Goal: Task Accomplishment & Management: Manage account settings

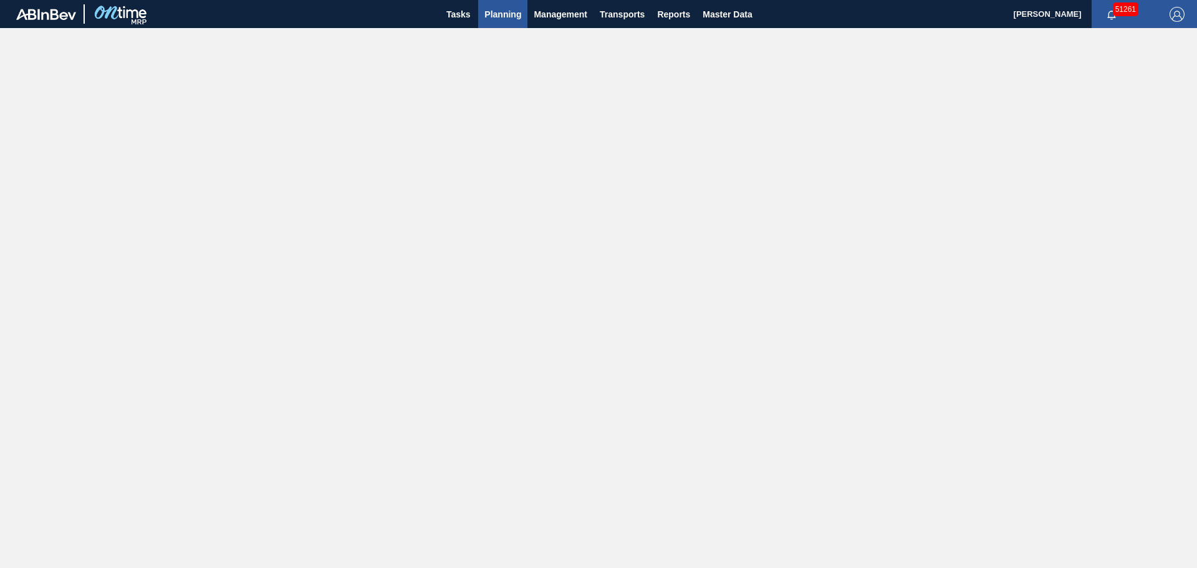
click at [490, 22] on button "Planning" at bounding box center [502, 14] width 49 height 28
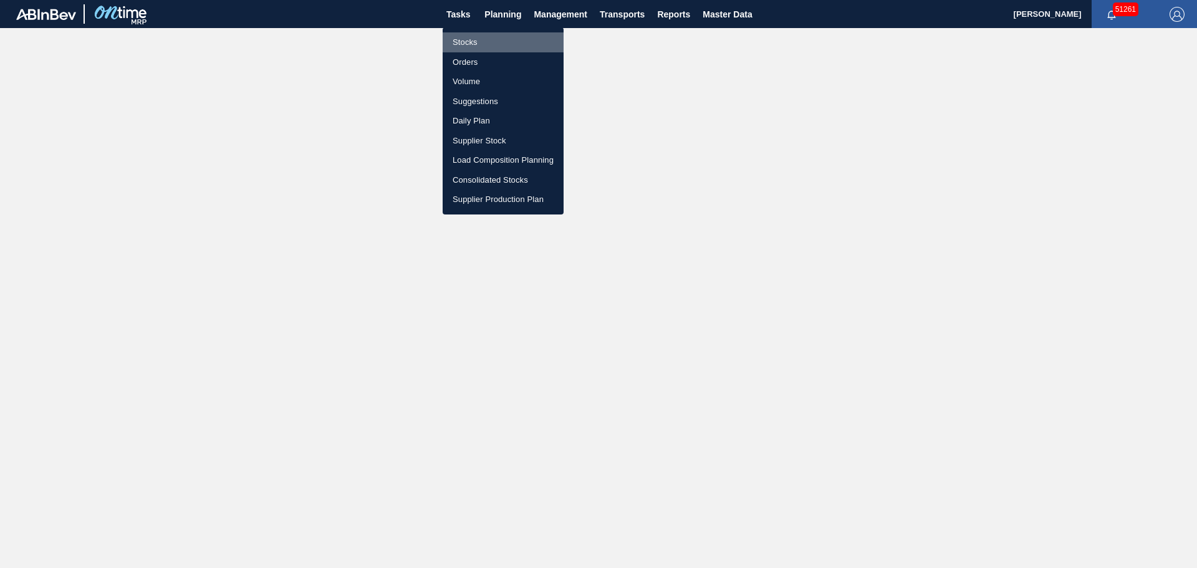
click at [469, 42] on li "Stocks" at bounding box center [502, 42] width 121 height 20
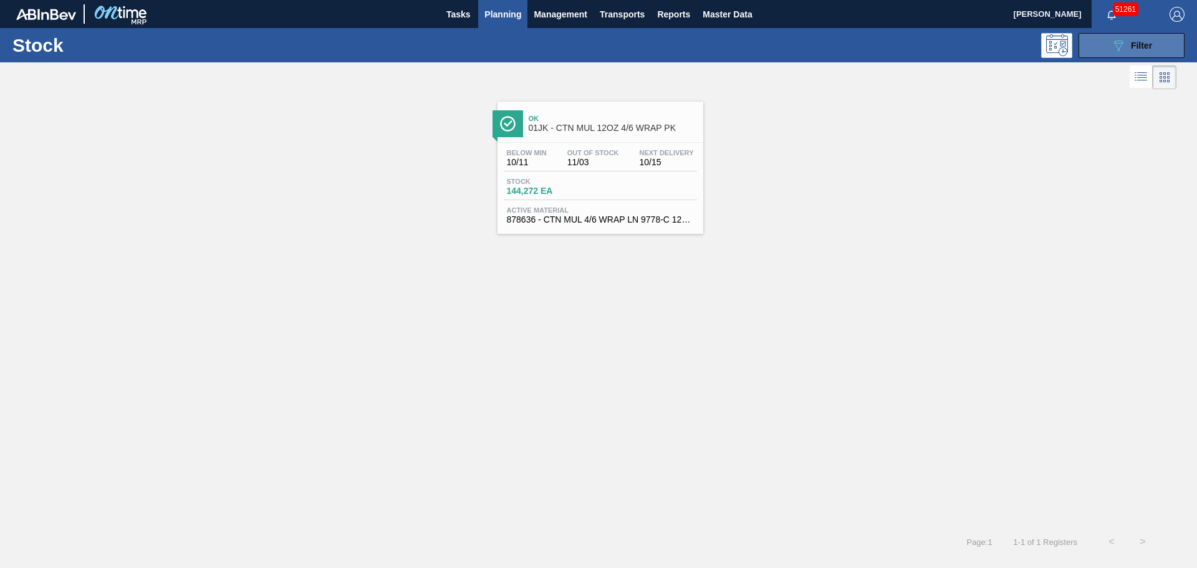
click at [787, 49] on div "089F7B8B-B2A5-4AFE-B5C0-19BA573D28AC Filter" at bounding box center [1131, 45] width 41 height 15
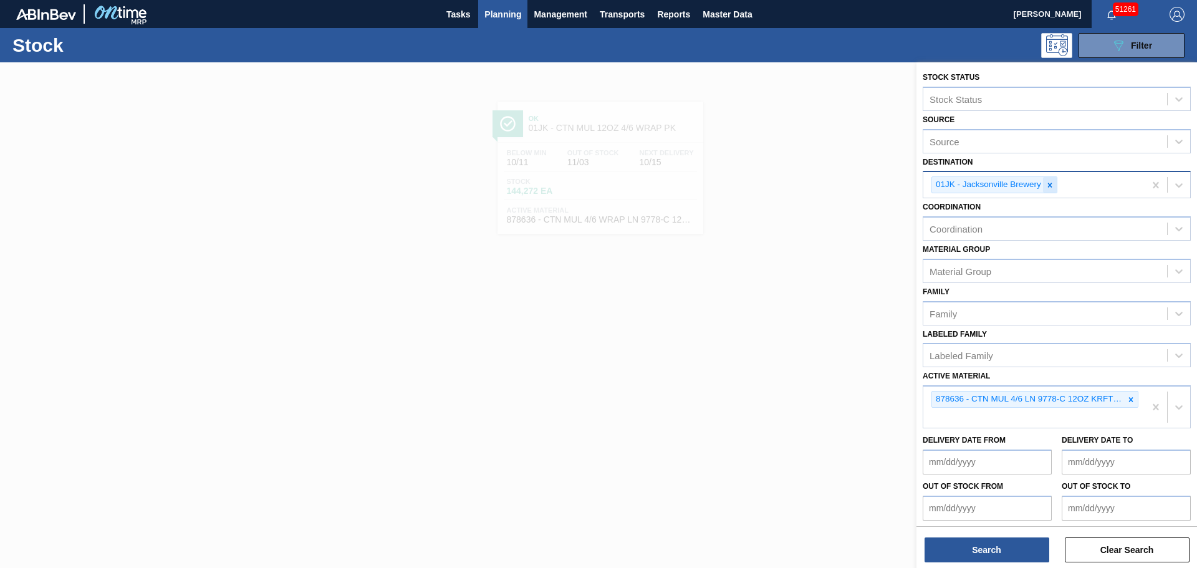
click at [787, 184] on icon at bounding box center [1050, 185] width 4 height 4
click at [787, 184] on div "Destination" at bounding box center [1045, 183] width 244 height 18
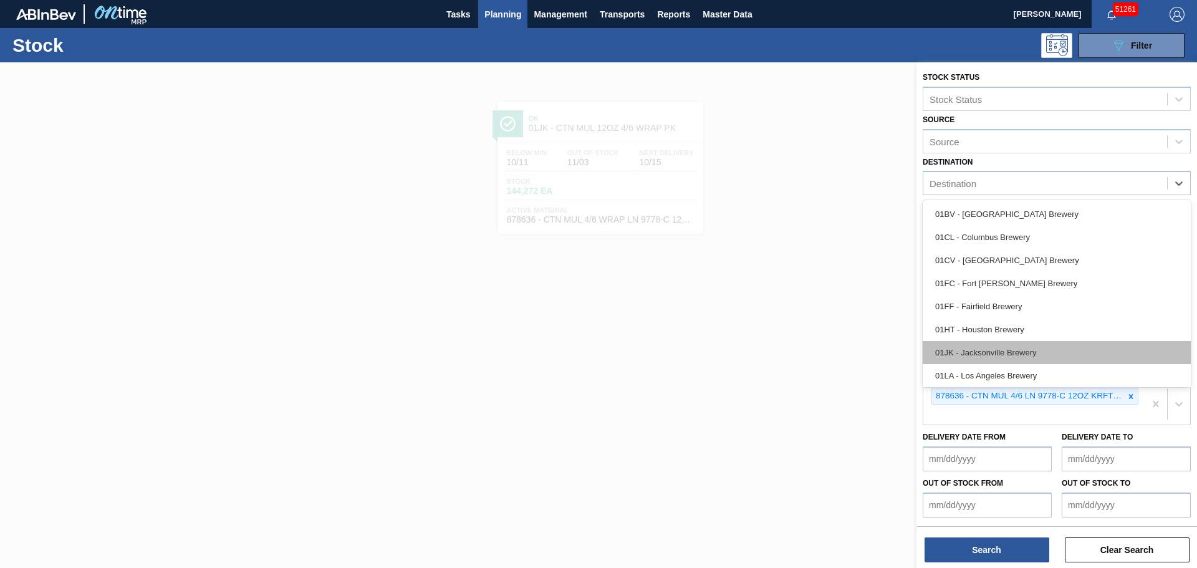
scroll to position [95, 0]
click at [787, 351] on div "01SL - St. [PERSON_NAME]" at bounding box center [1056, 349] width 268 height 23
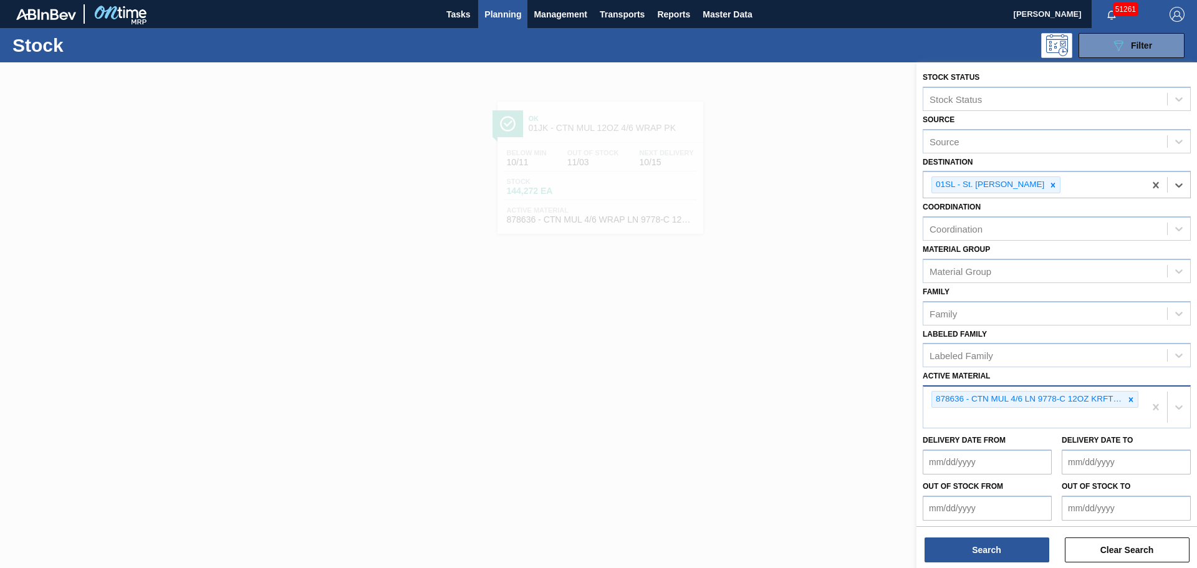
click at [787, 388] on icon at bounding box center [1130, 399] width 9 height 9
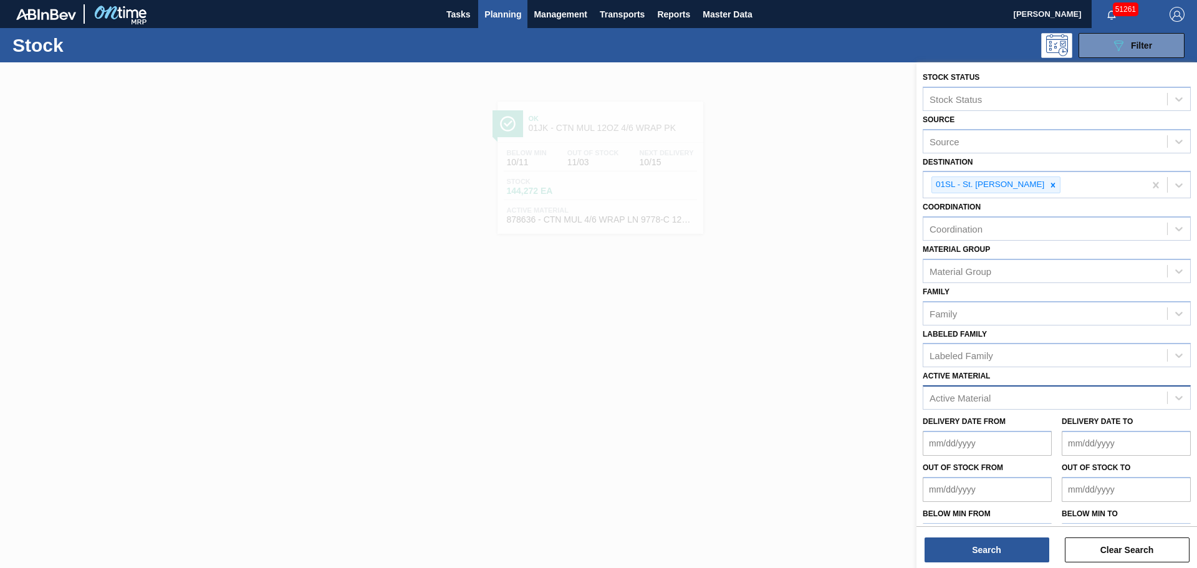
click at [787, 388] on div "Active Material" at bounding box center [1045, 398] width 244 height 18
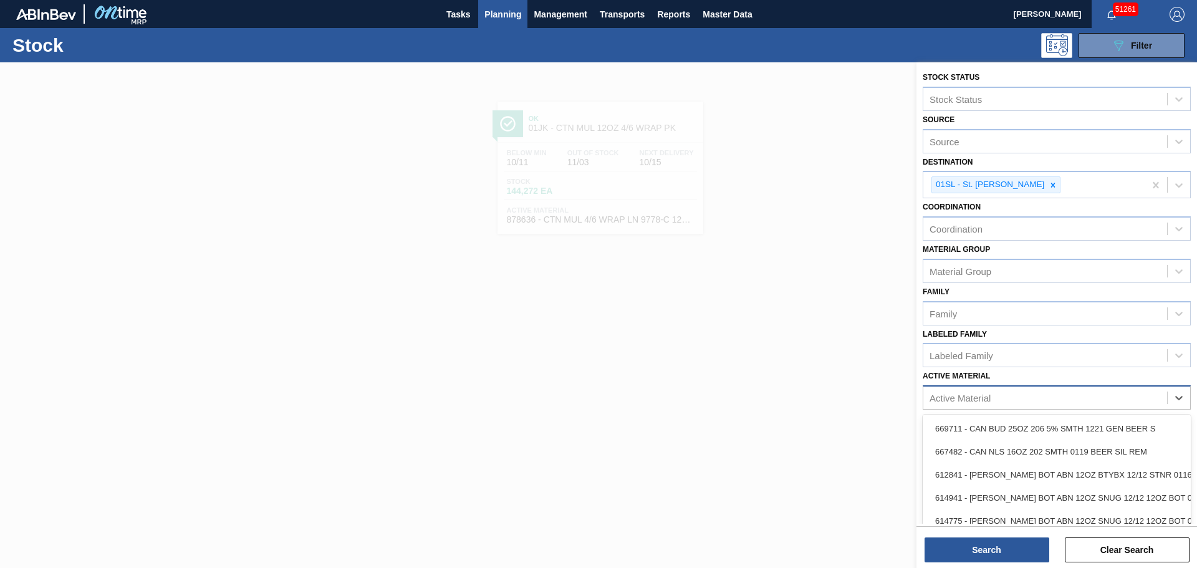
paste Material "620867"
type Material "620867"
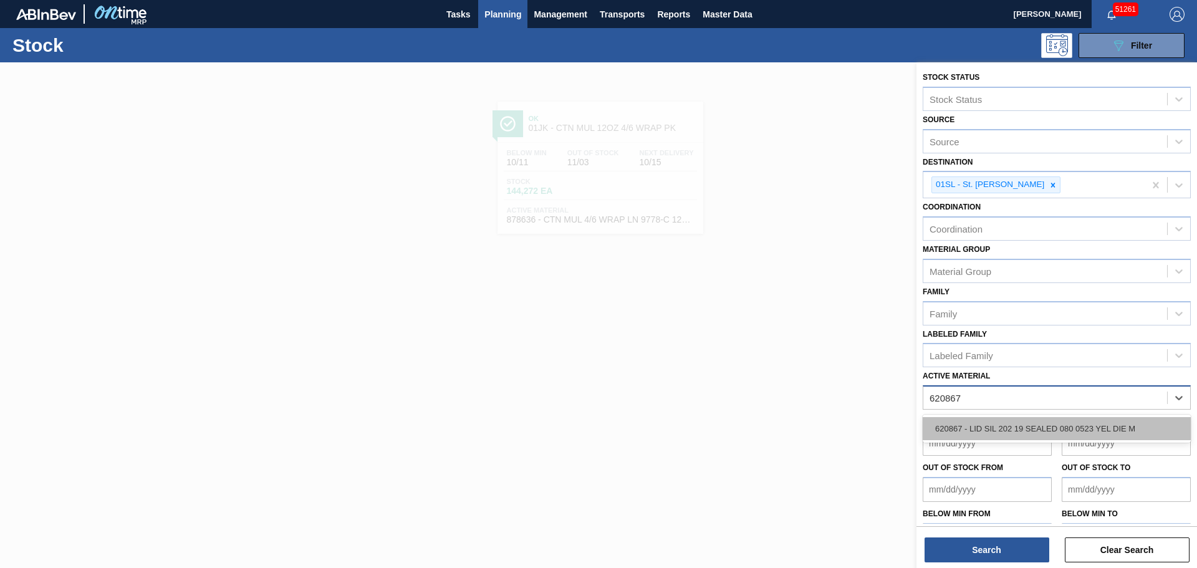
click at [787, 388] on div "620867 - LID SIL 202 19 SEALED 080 0523 YEL DIE M" at bounding box center [1056, 428] width 268 height 23
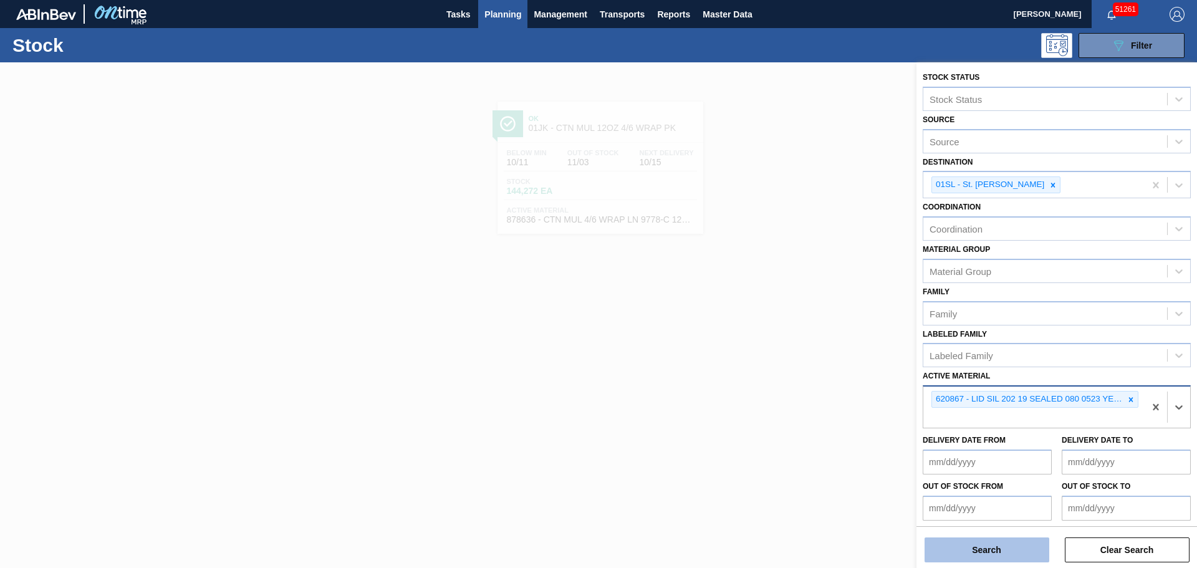
click at [787, 388] on button "Search" at bounding box center [986, 549] width 125 height 25
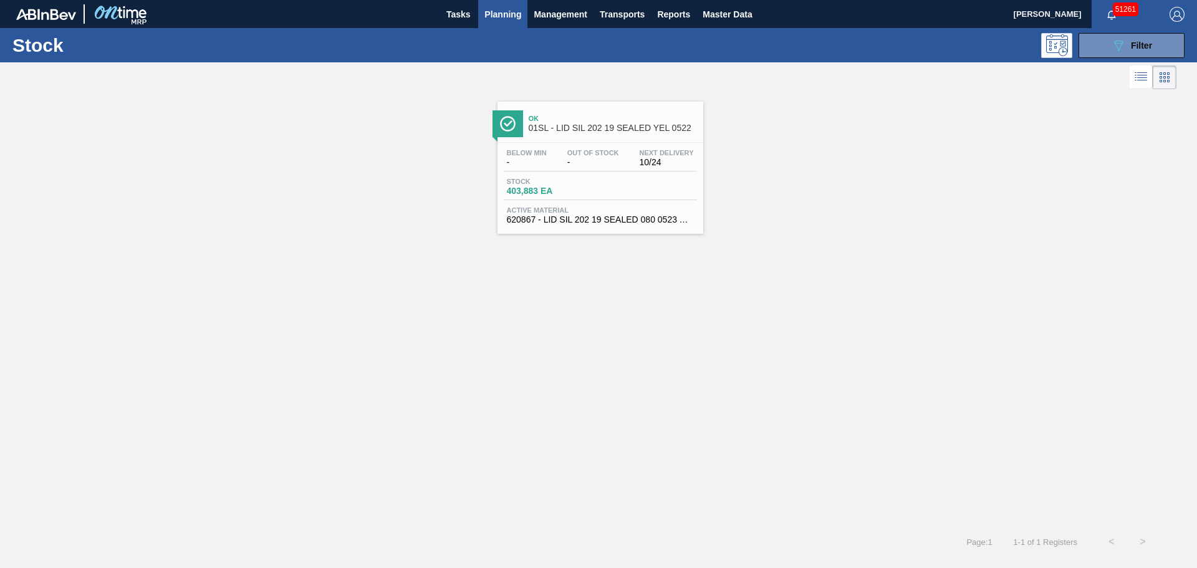
click at [592, 193] on span "403,883 EA" at bounding box center [550, 190] width 87 height 9
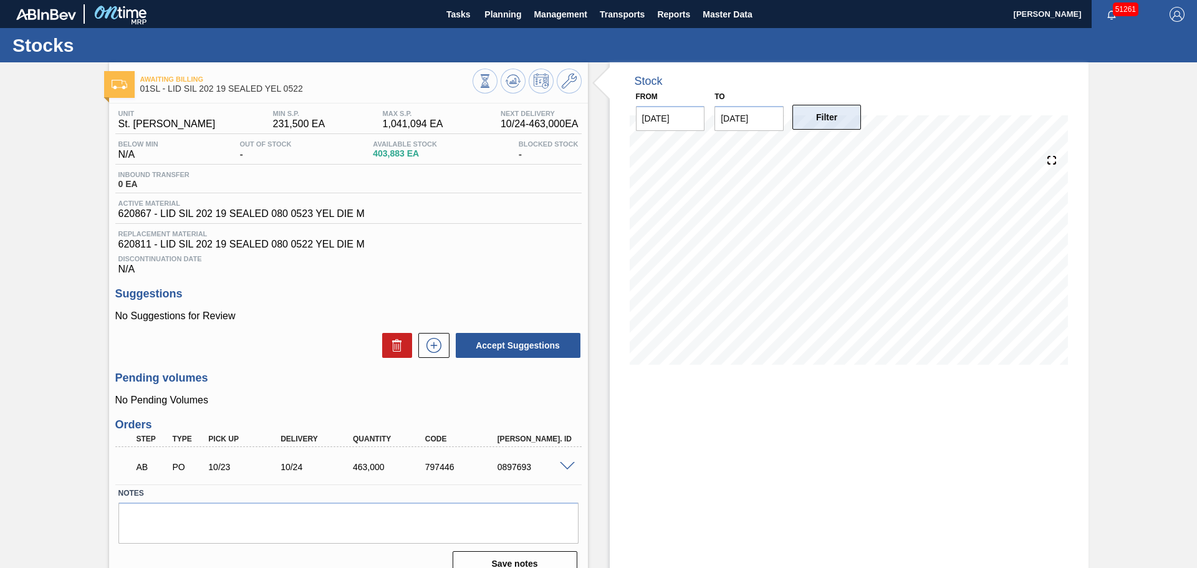
click at [787, 122] on button "Filter" at bounding box center [826, 117] width 69 height 25
click at [757, 115] on input "[DATE]" at bounding box center [748, 118] width 69 height 25
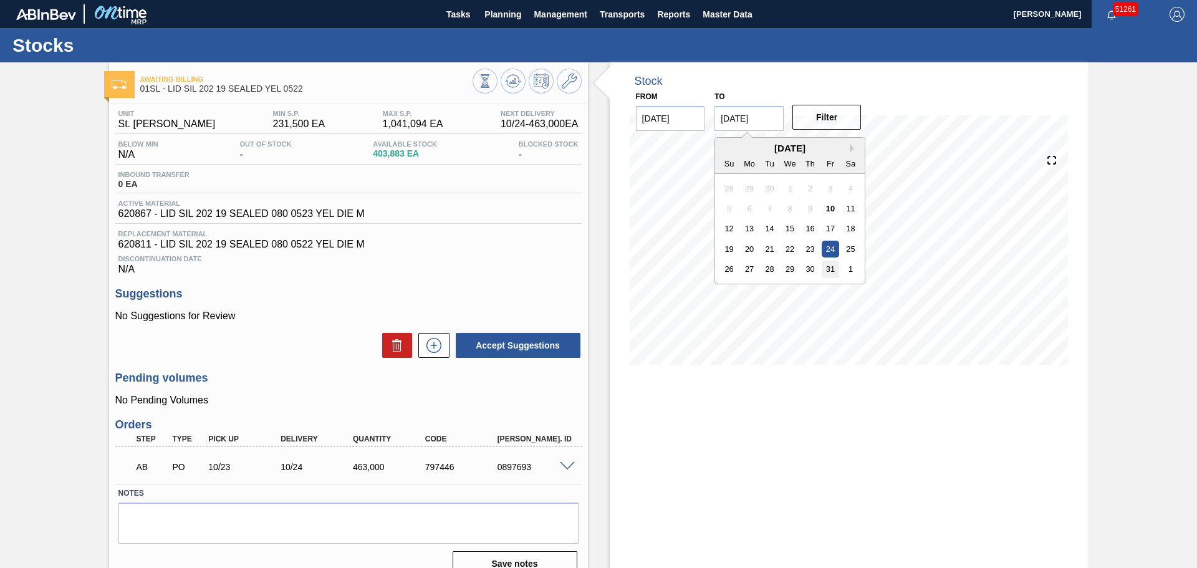
click at [787, 267] on div "31" at bounding box center [830, 269] width 17 height 17
click at [757, 127] on input "[DATE]" at bounding box center [748, 118] width 69 height 25
click at [758, 116] on input "[DATE]" at bounding box center [748, 118] width 69 height 25
click at [787, 149] on button "Next Month" at bounding box center [853, 148] width 9 height 9
click at [787, 268] on div "28" at bounding box center [830, 269] width 17 height 17
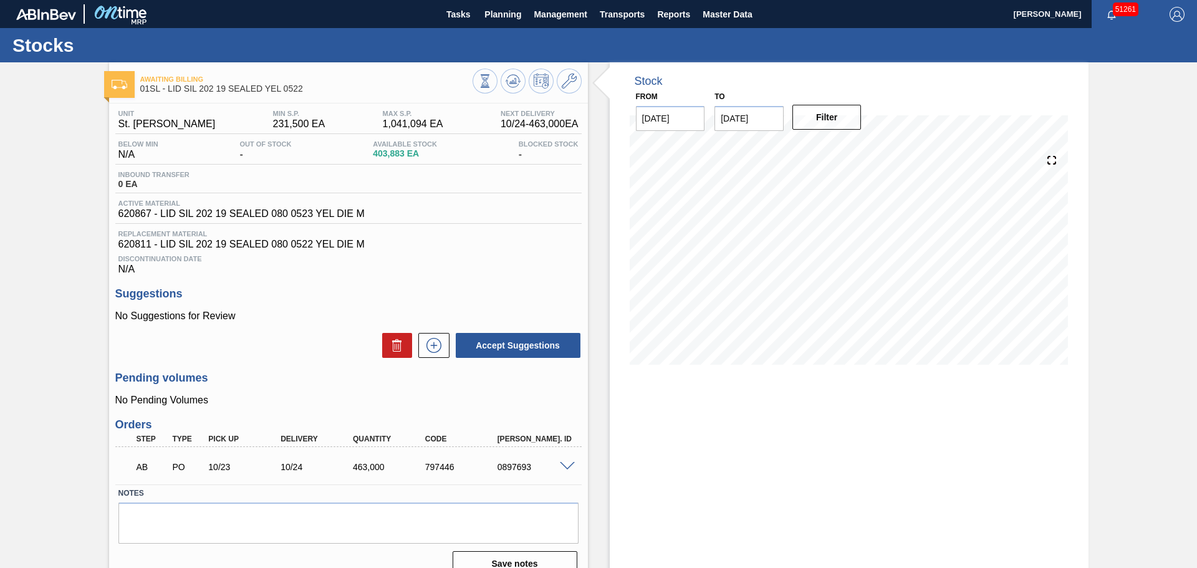
type input "[DATE]"
click at [787, 117] on button "Filter" at bounding box center [826, 117] width 69 height 25
click at [504, 13] on span "Planning" at bounding box center [502, 14] width 37 height 15
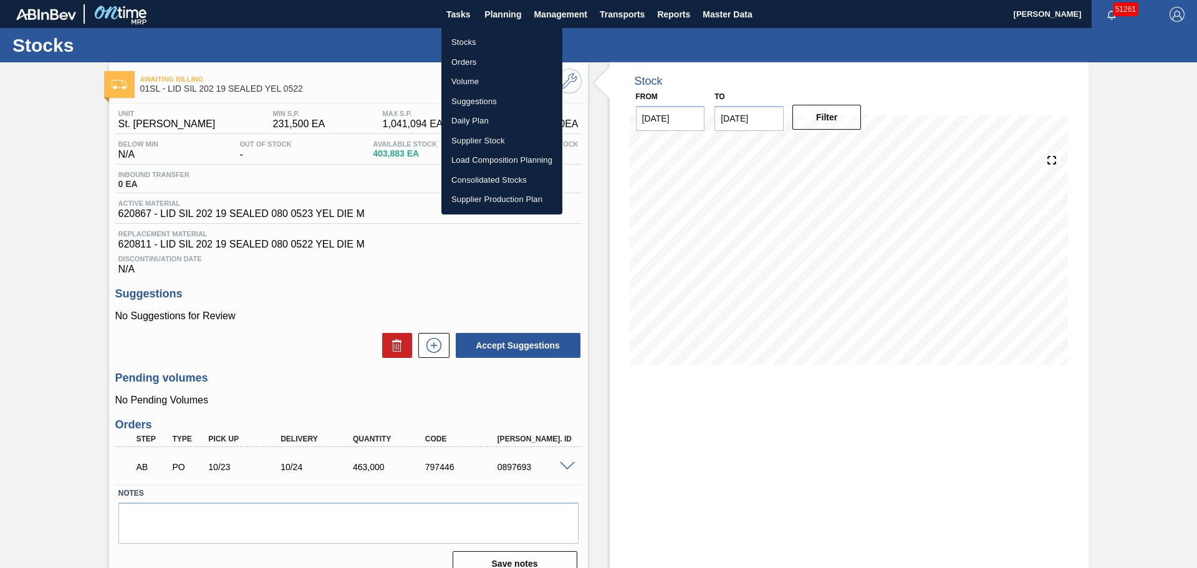
click at [462, 44] on li "Stocks" at bounding box center [501, 42] width 121 height 20
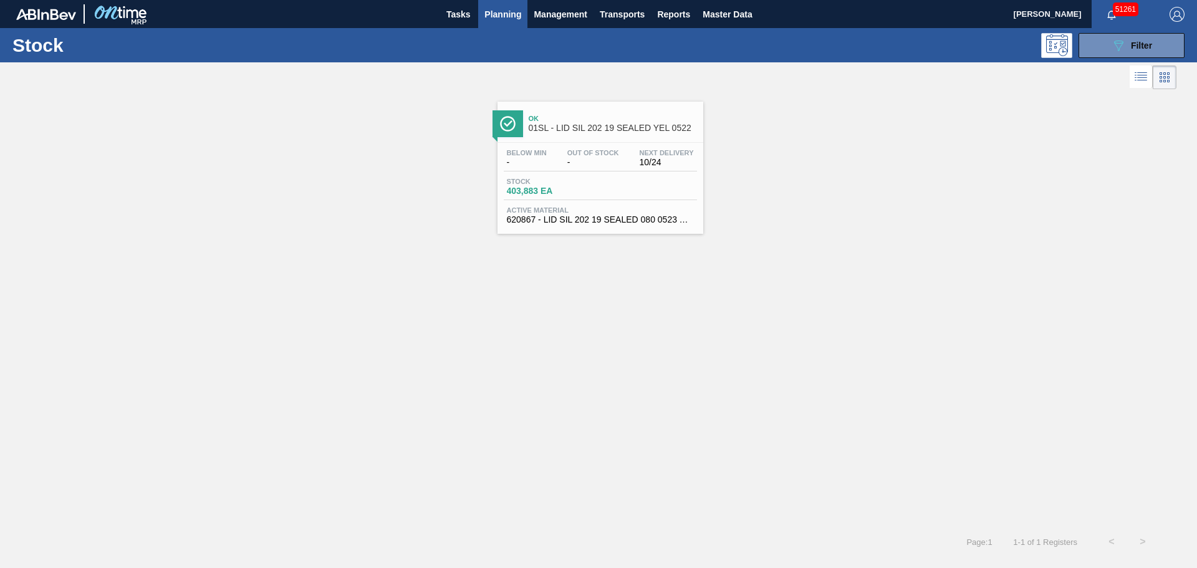
click at [661, 190] on div "Stock 403,883 EA" at bounding box center [600, 189] width 193 height 22
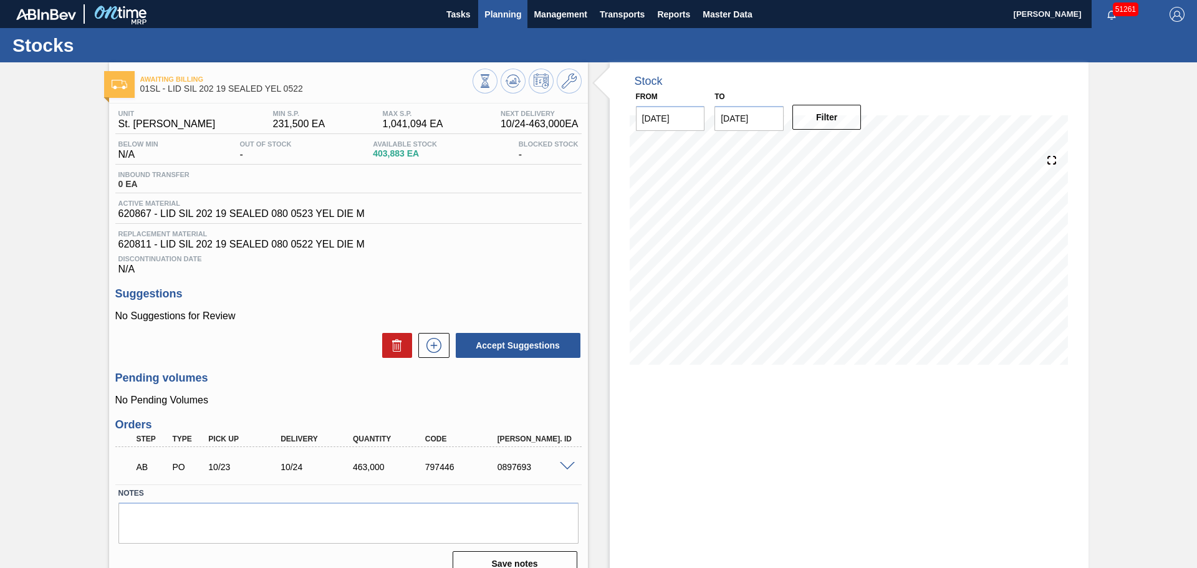
click at [493, 19] on span "Planning" at bounding box center [502, 14] width 37 height 15
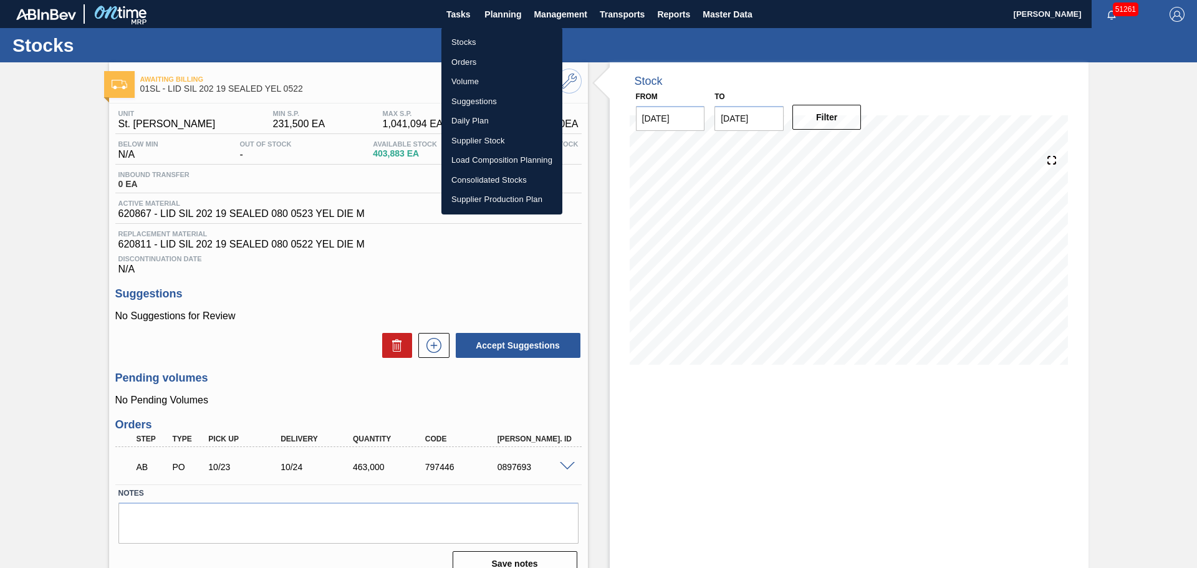
click at [466, 41] on li "Stocks" at bounding box center [501, 42] width 121 height 20
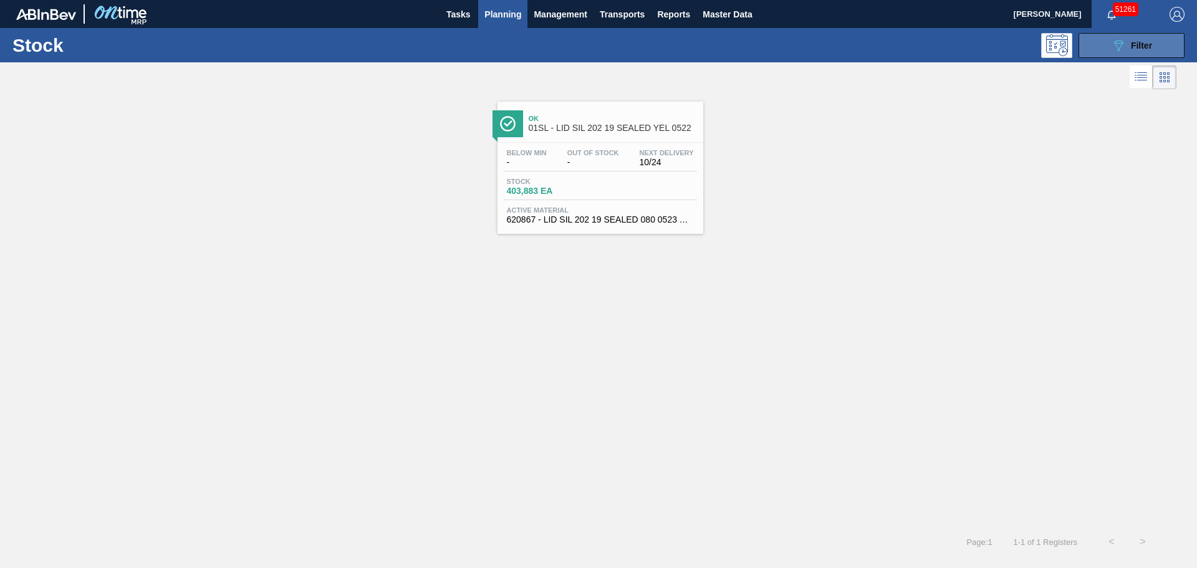
click at [787, 38] on icon "089F7B8B-B2A5-4AFE-B5C0-19BA573D28AC" at bounding box center [1118, 45] width 15 height 15
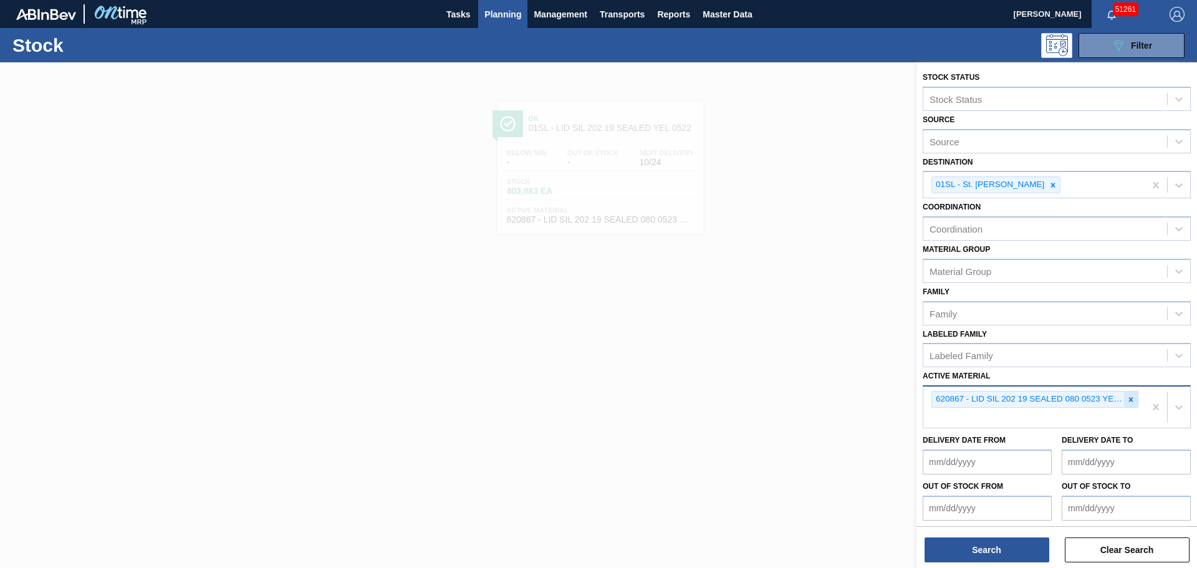
click at [787, 388] on icon at bounding box center [1130, 399] width 9 height 9
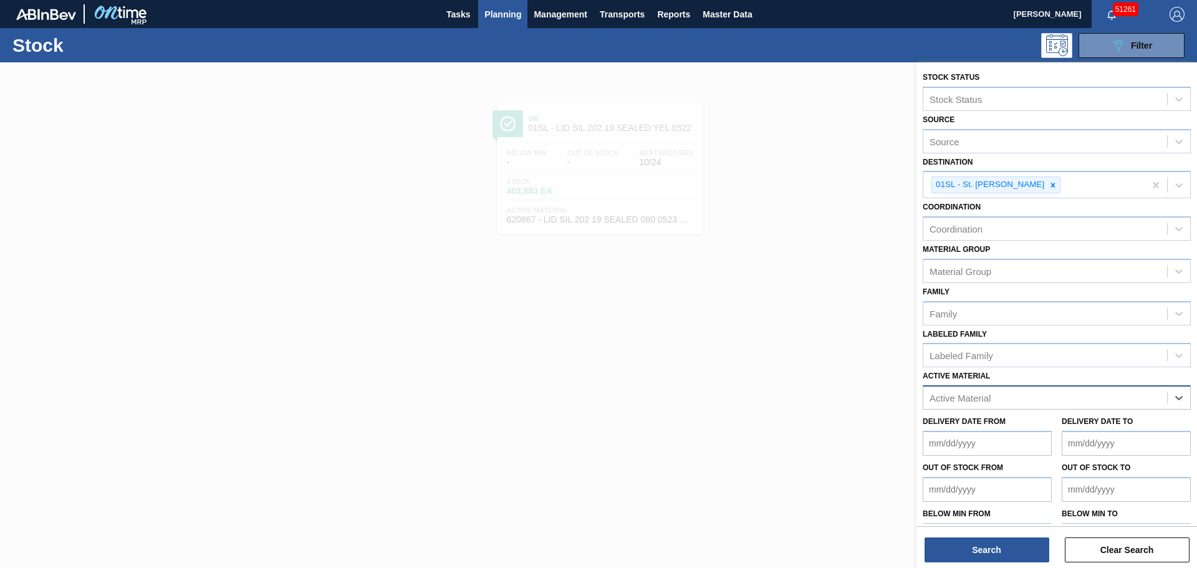
click at [787, 388] on div "Active Material" at bounding box center [1045, 398] width 244 height 18
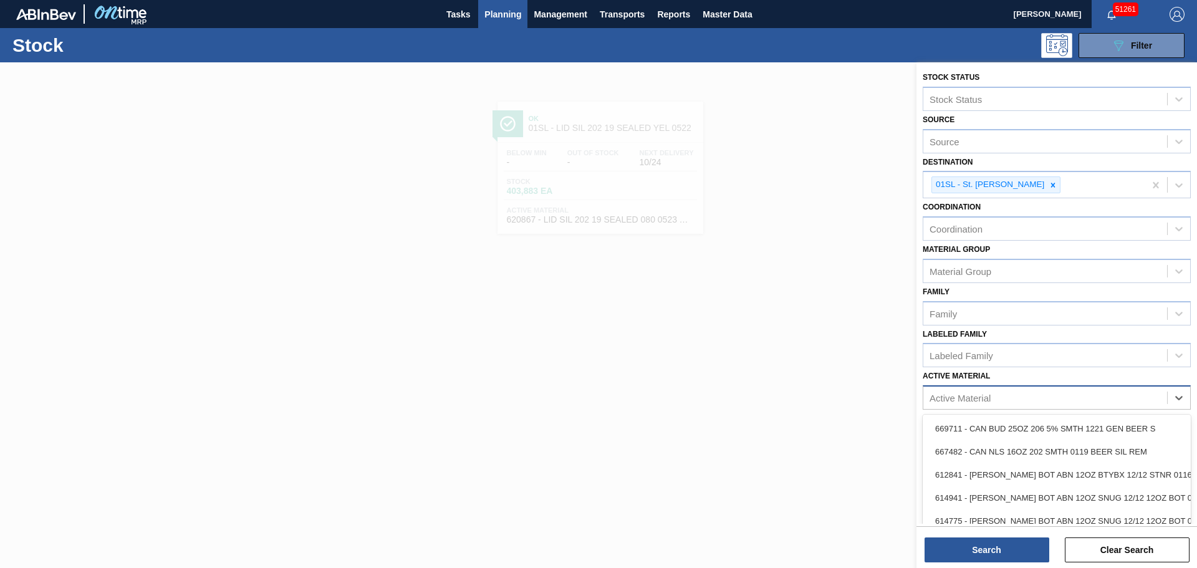
paste Material "620864"
type Material "620864"
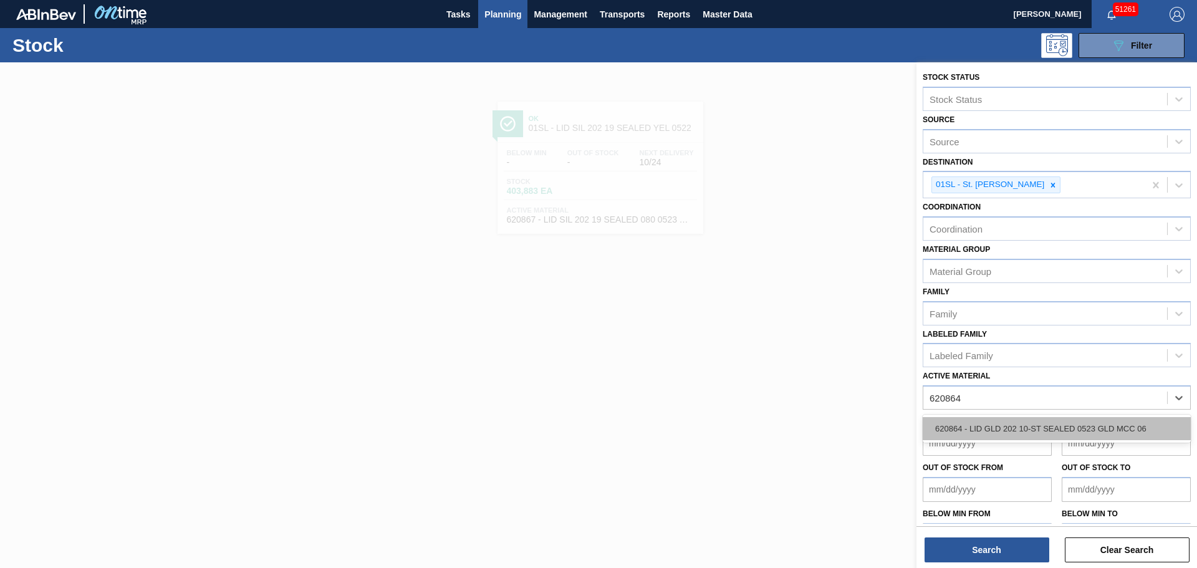
click at [787, 388] on div "620864 - LID GLD 202 10-ST SEALED 0523 GLD MCC 06" at bounding box center [1056, 428] width 268 height 23
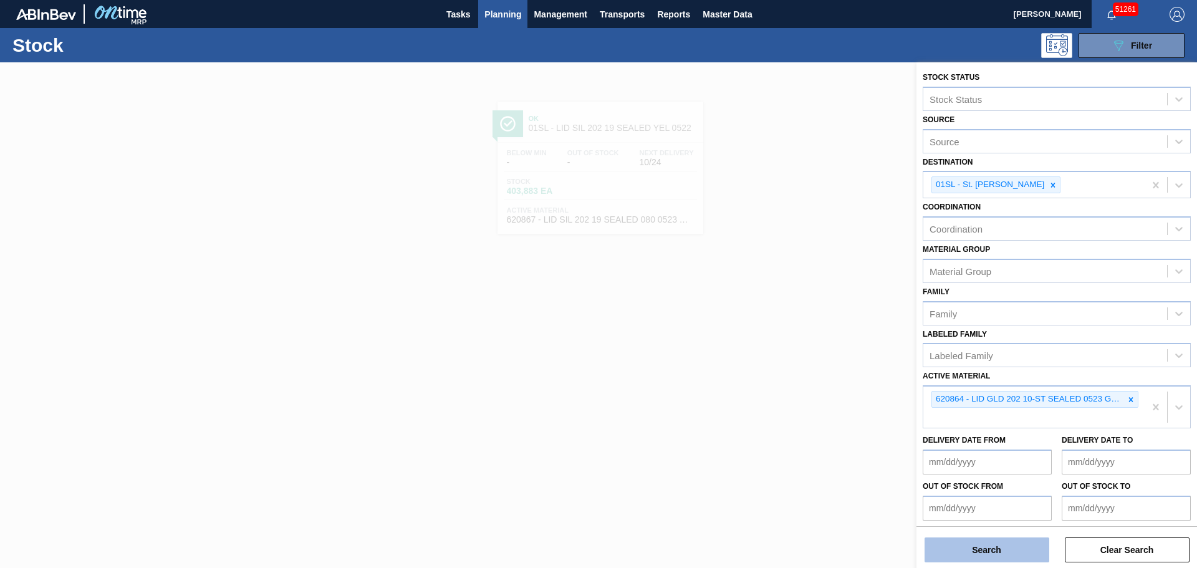
click at [787, 388] on button "Search" at bounding box center [986, 549] width 125 height 25
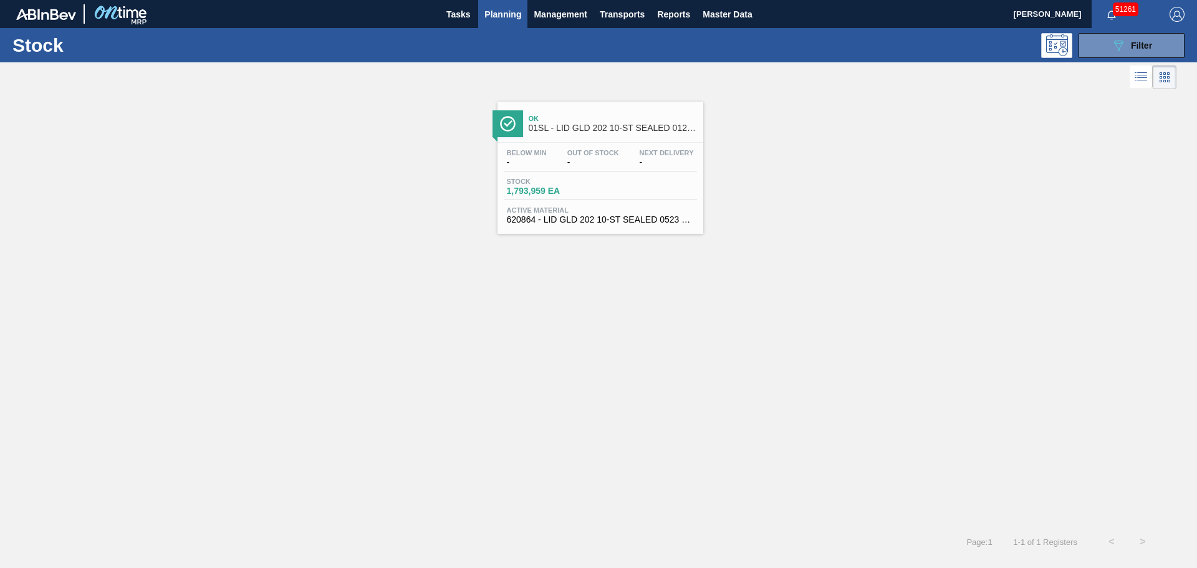
click at [567, 171] on div "Below Min - Out Of Stock - Next Delivery - Stock 1,793,959 EA Active Material 6…" at bounding box center [600, 185] width 206 height 85
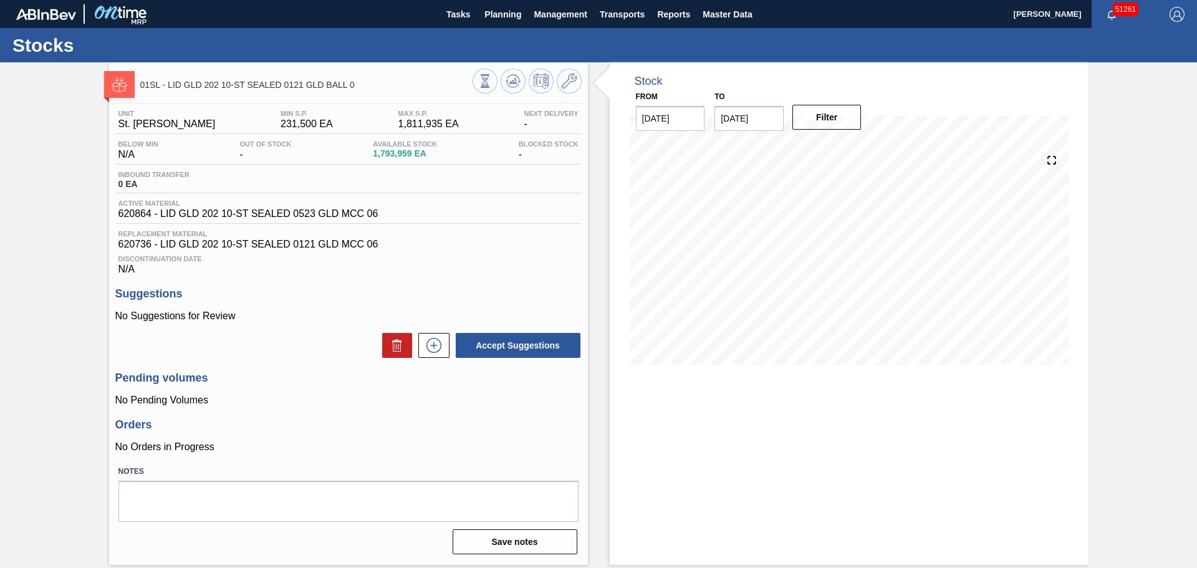
click at [787, 226] on div "01SL - LID GLD 202 10-ST SEALED 0121 GLD BALL 0 Unit St. [PERSON_NAME] MIN S.P.…" at bounding box center [598, 313] width 1197 height 502
click at [571, 81] on icon at bounding box center [569, 81] width 15 height 15
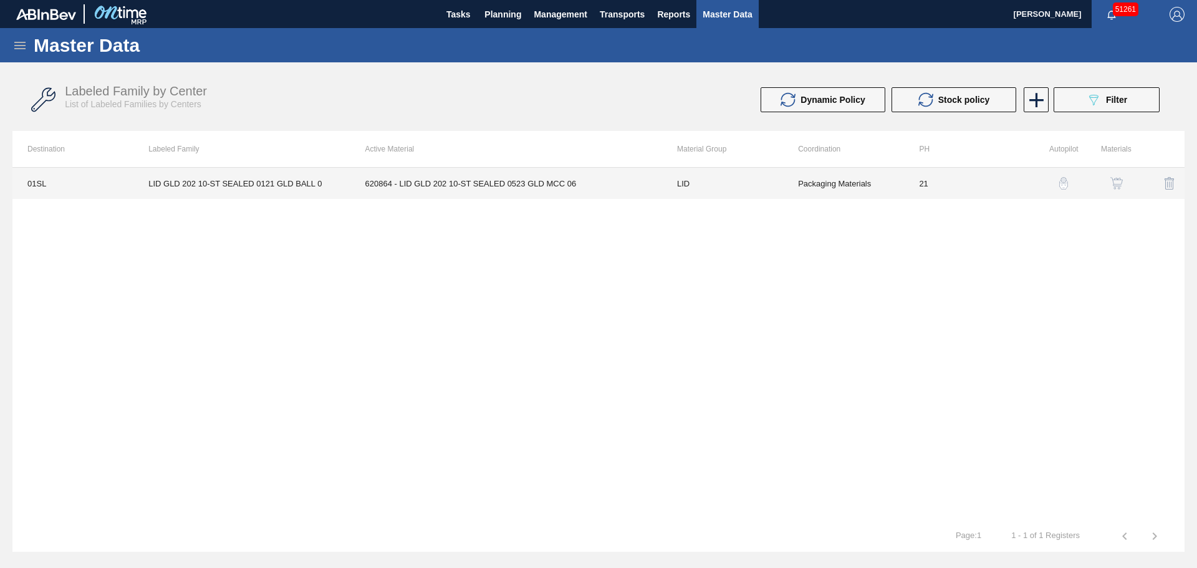
click at [478, 188] on td "620864 - LID GLD 202 10-ST SEALED 0523 GLD MCC 06" at bounding box center [506, 183] width 312 height 31
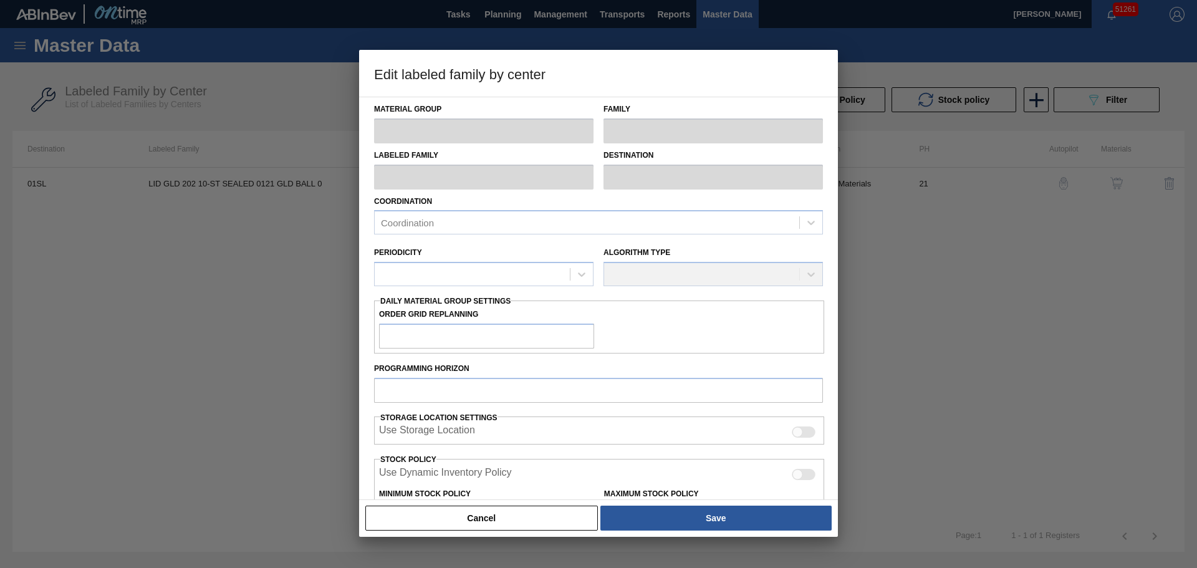
type input "LID"
type input "Generic 202 Lid"
type input "LID GLD 202 10-ST SEALED 0121 GLD BALL 0"
type input "01SL - St. [PERSON_NAME]"
type input "0"
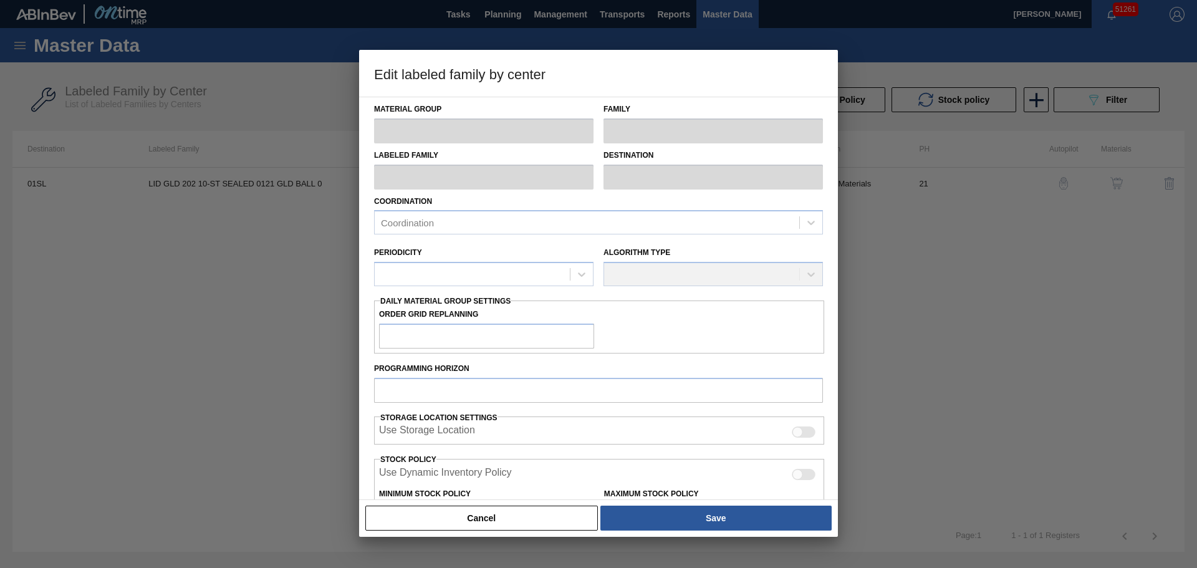
type input "21"
type input "231,500"
type input "1,811,935"
type input "10"
type input "389,544"
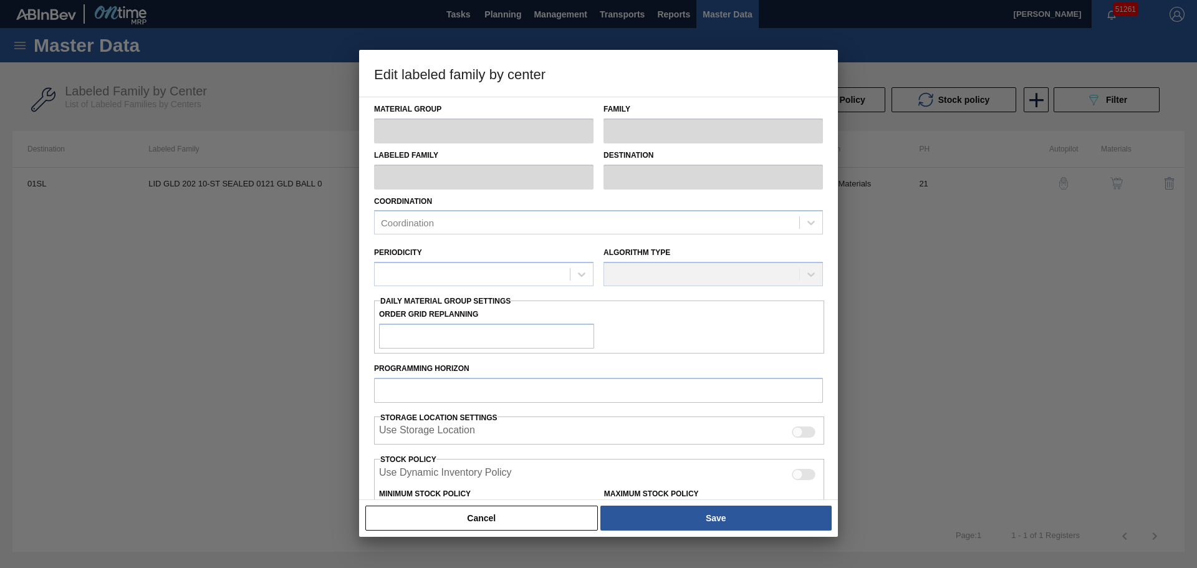
checkbox input "true"
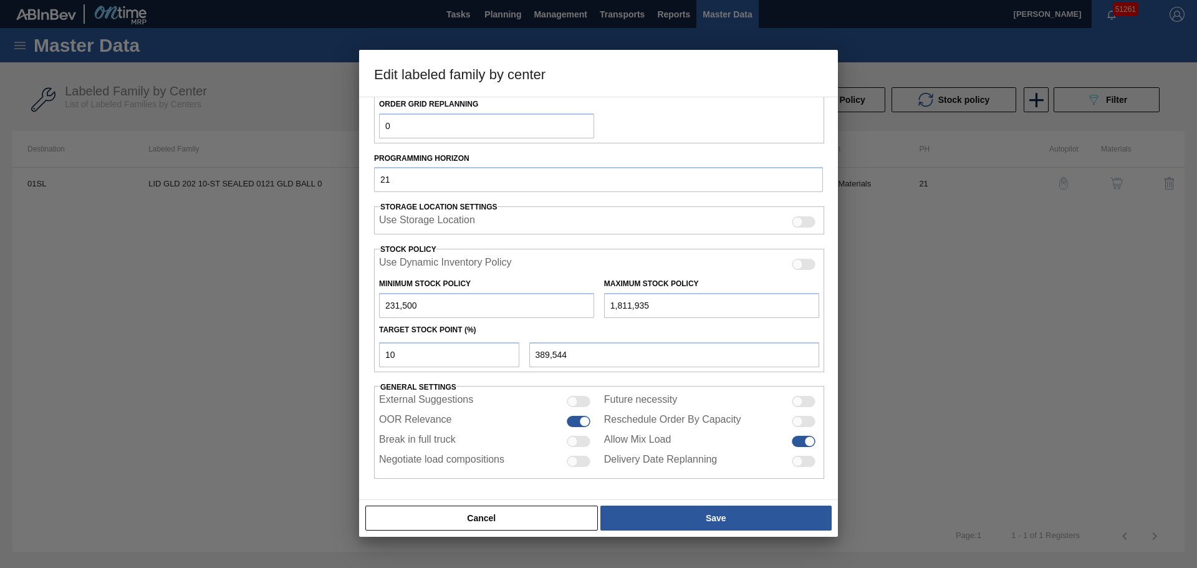
scroll to position [214, 0]
click at [533, 388] on button "Cancel" at bounding box center [481, 517] width 232 height 25
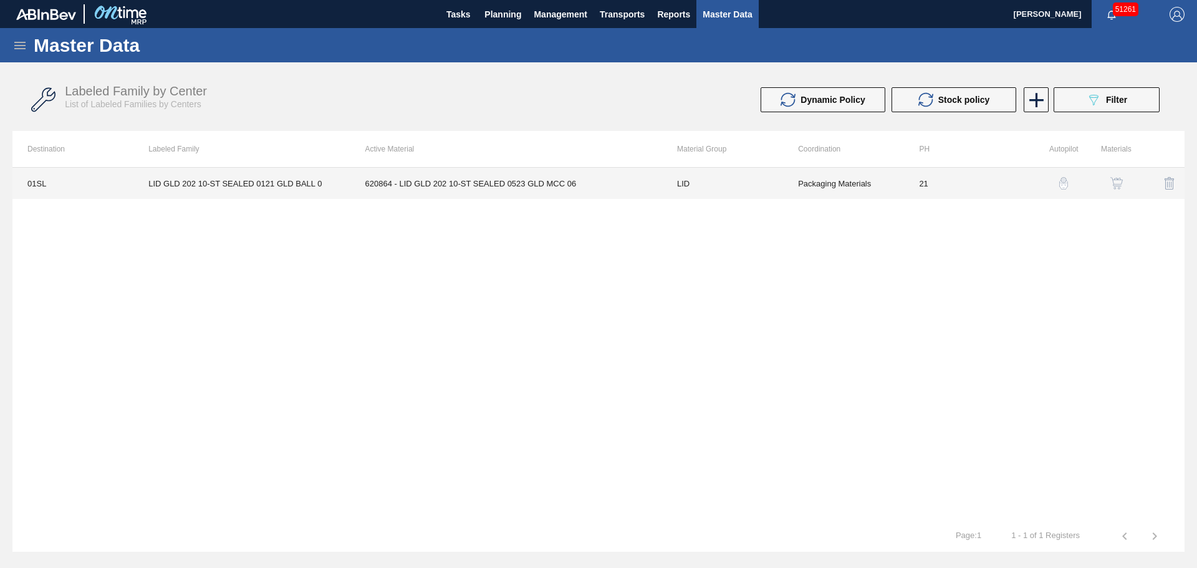
click at [535, 192] on td "620864 - LID GLD 202 10-ST SEALED 0523 GLD MCC 06" at bounding box center [506, 183] width 312 height 31
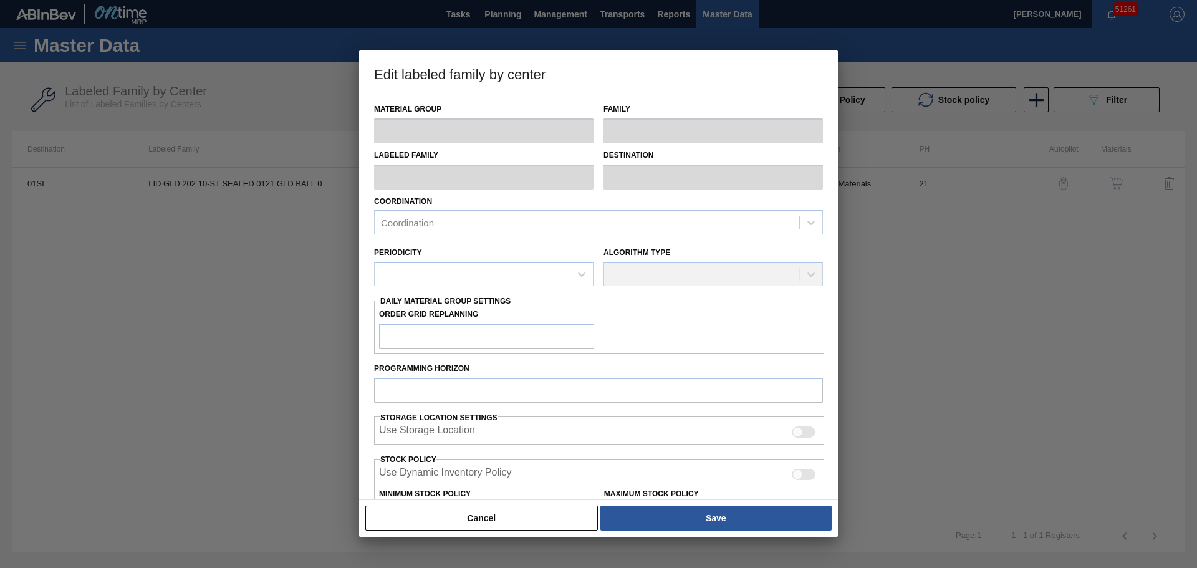
type input "LID"
type input "Generic 202 Lid"
type input "LID GLD 202 10-ST SEALED 0121 GLD BALL 0"
type input "01SL - St. [PERSON_NAME]"
type input "0"
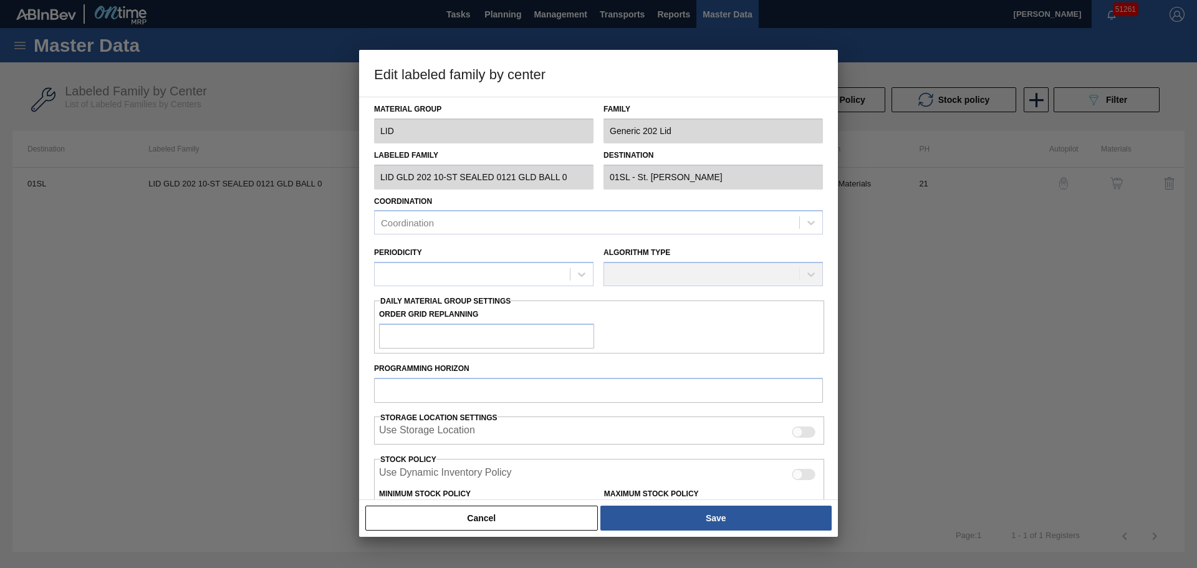
type input "21"
type input "231,500"
type input "1,811,935"
type input "10"
type input "389,544"
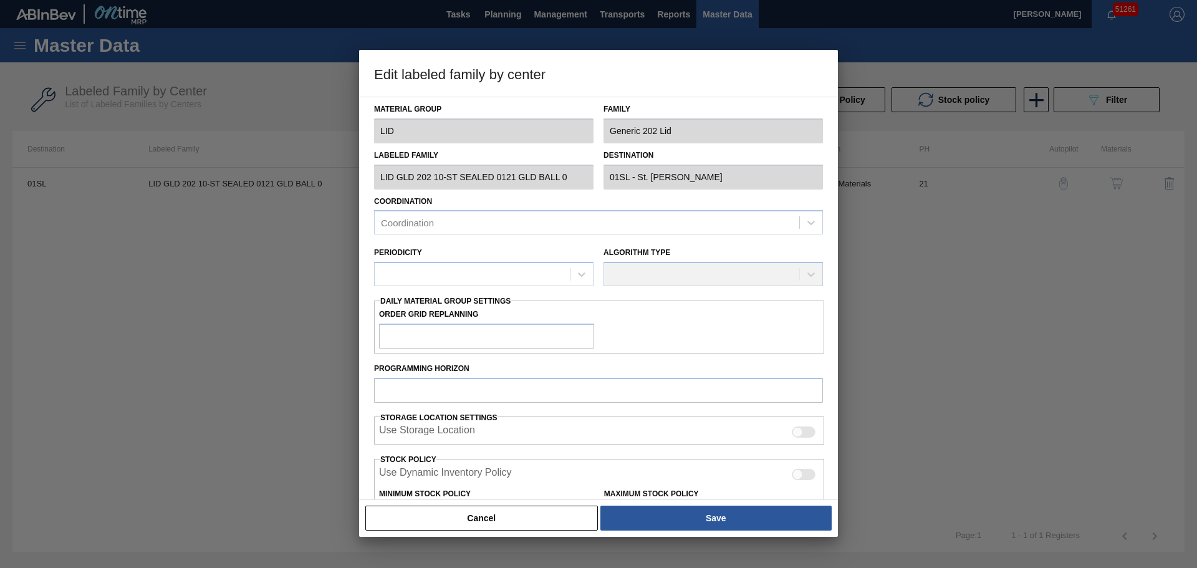
checkbox input "true"
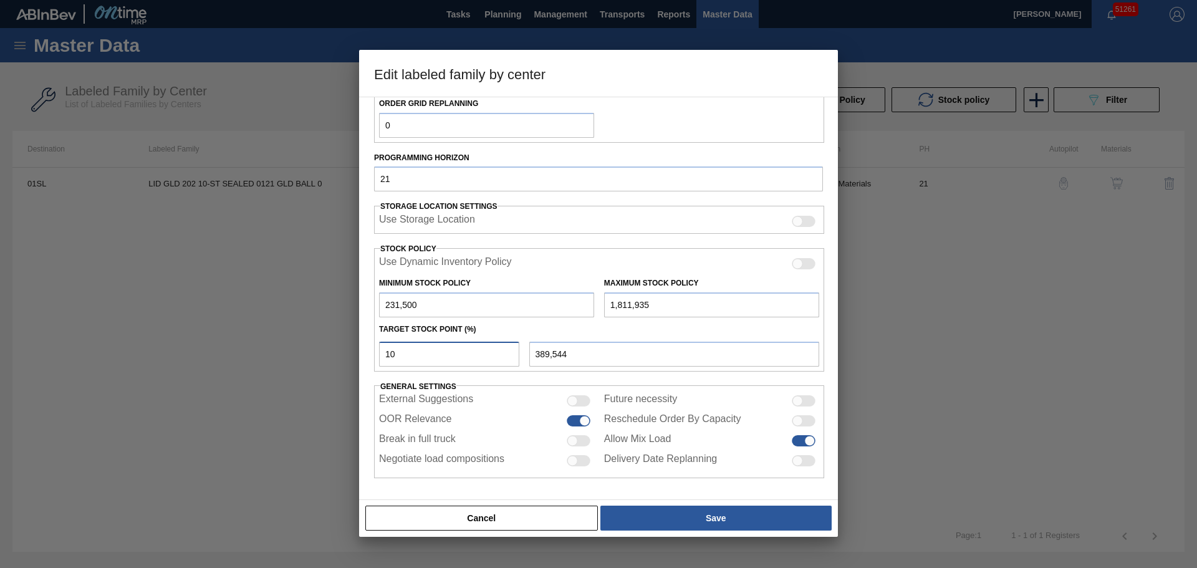
drag, startPoint x: 423, startPoint y: 350, endPoint x: 368, endPoint y: 351, distance: 54.9
click at [368, 351] on div "Material Group LID Family Generic 202 Lid Labeled Family LID GLD 202 10-ST SEAL…" at bounding box center [598, 298] width 479 height 403
type input "6"
type input "326,326"
type input "65"
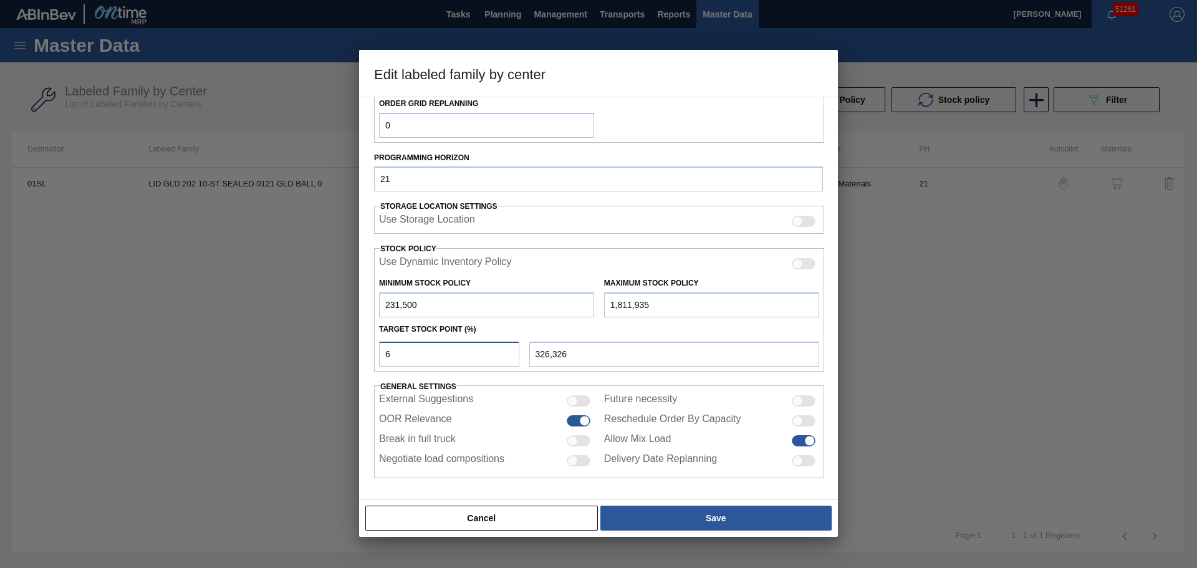
type input "1,258,783"
type input "6"
type input "326,326"
type input "231,500"
type input "2"
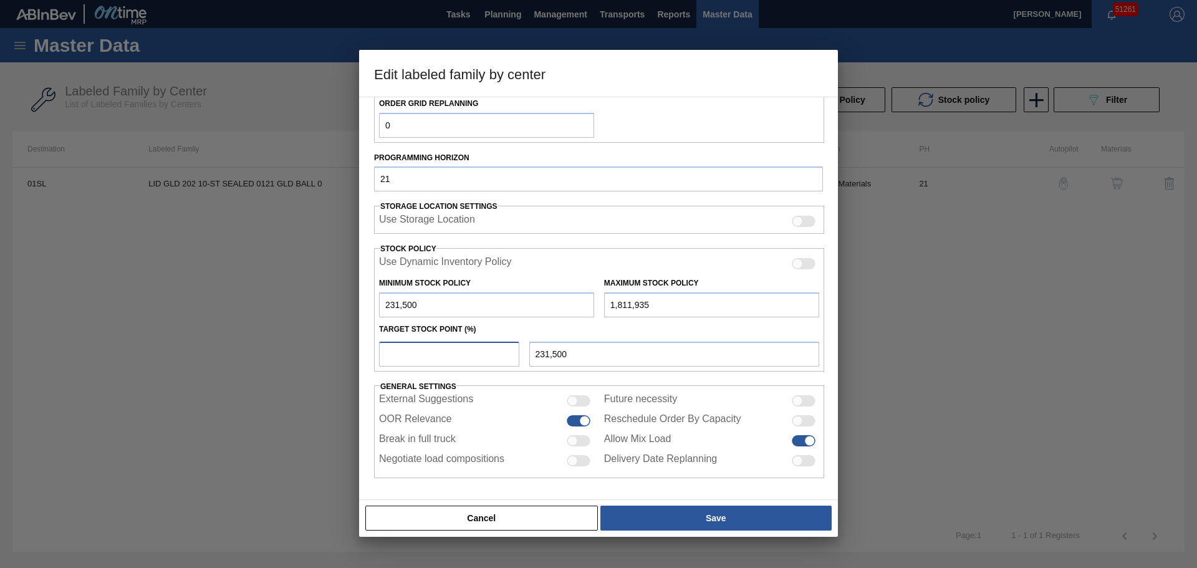
type input "263,109"
type input "25"
type input "626,609"
type input "25"
click at [787, 292] on div at bounding box center [598, 284] width 1197 height 568
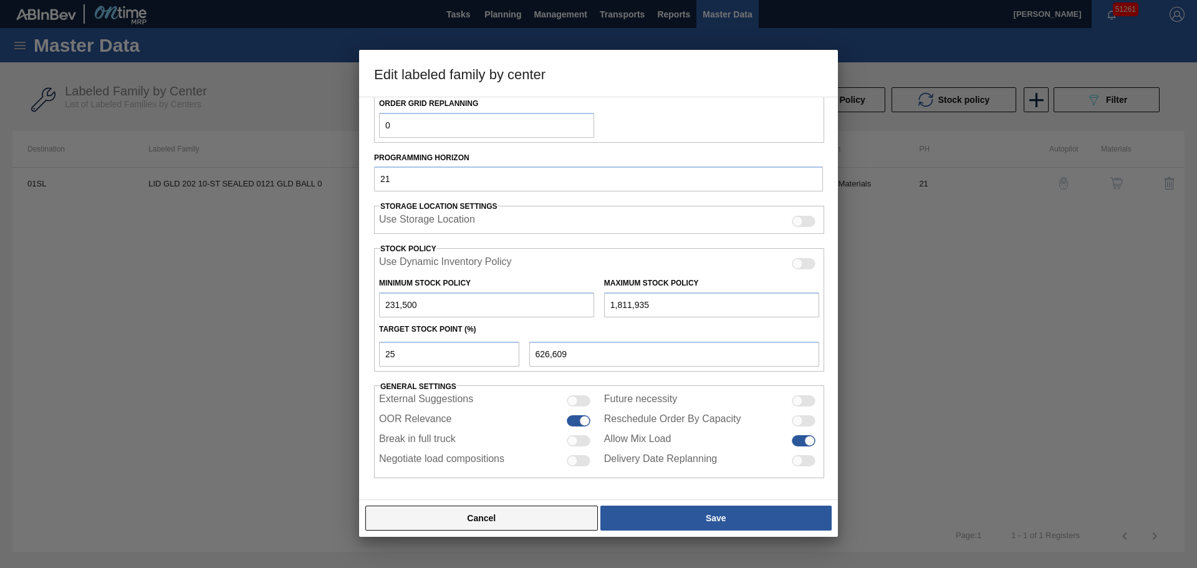
click at [469, 388] on button "Cancel" at bounding box center [481, 517] width 232 height 25
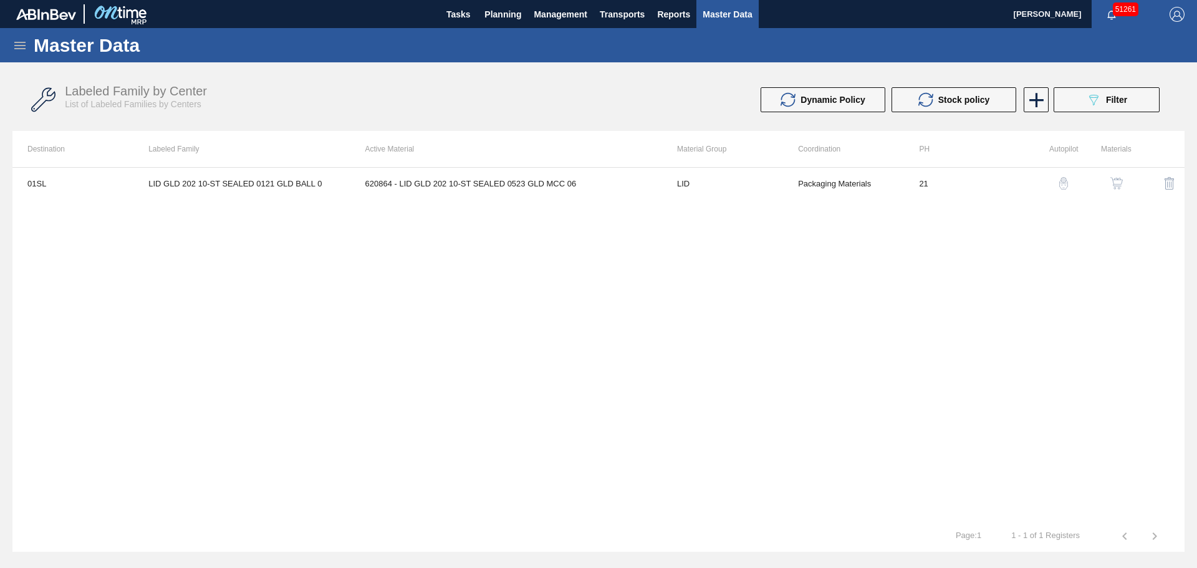
drag, startPoint x: 694, startPoint y: 54, endPoint x: 685, endPoint y: 60, distance: 11.2
click at [685, 60] on div "Master Data" at bounding box center [598, 45] width 1197 height 34
